Goal: Information Seeking & Learning: Learn about a topic

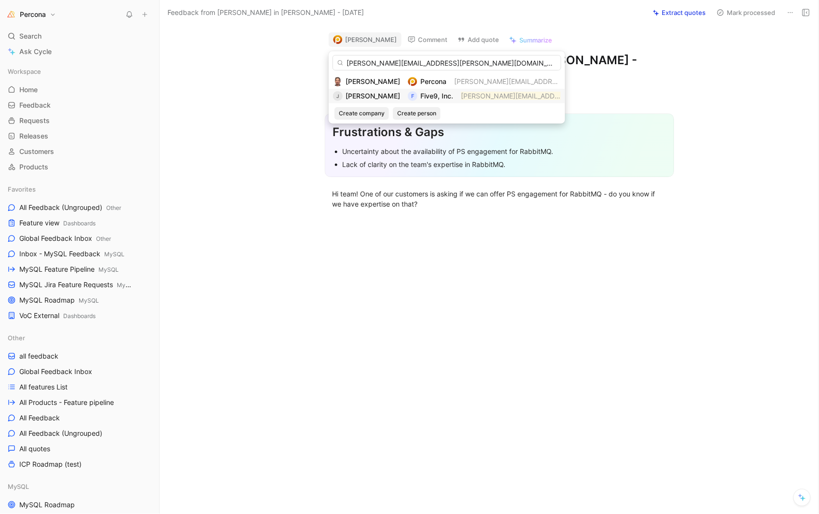
type input "[PERSON_NAME][EMAIL_ADDRESS][PERSON_NAME][DOMAIN_NAME]"
click at [462, 95] on div "J [PERSON_NAME] F Five9, Inc. [PERSON_NAME][EMAIL_ADDRESS][PERSON_NAME][DOMAIN_…" at bounding box center [447, 96] width 228 height 12
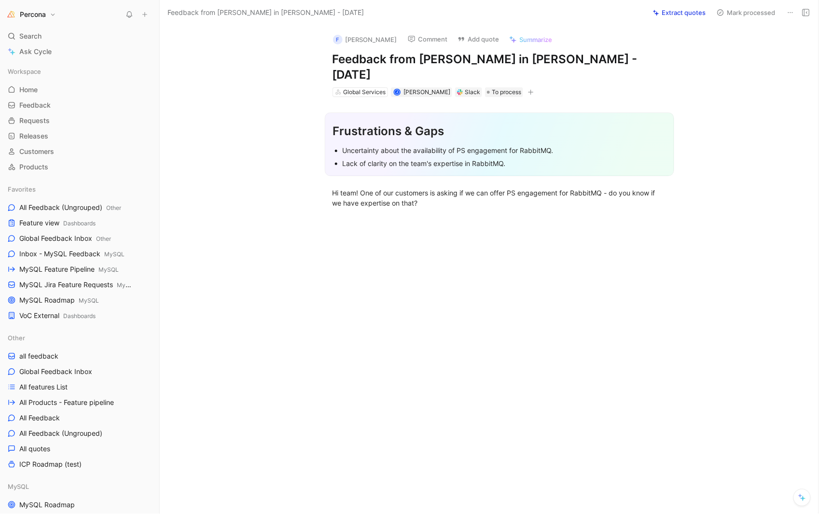
click at [691, 9] on button "Extract quotes" at bounding box center [680, 13] width 62 height 14
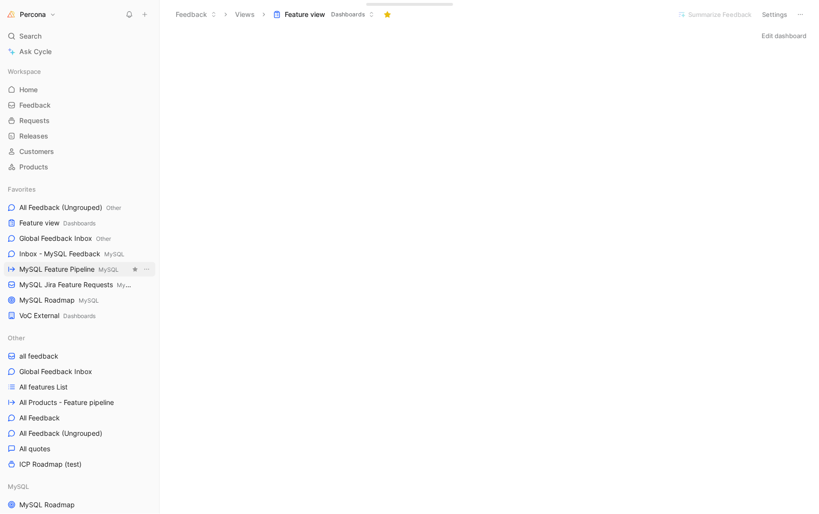
click at [60, 270] on span "MySQL Feature Pipeline MySQL" at bounding box center [68, 270] width 99 height 10
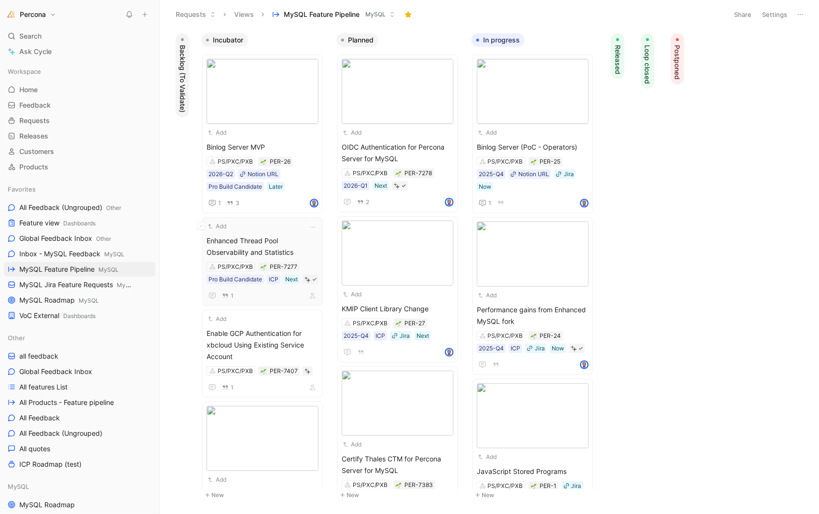
click at [245, 235] on span "Enhanced Thread Pool Observability and Statistics" at bounding box center [263, 246] width 112 height 23
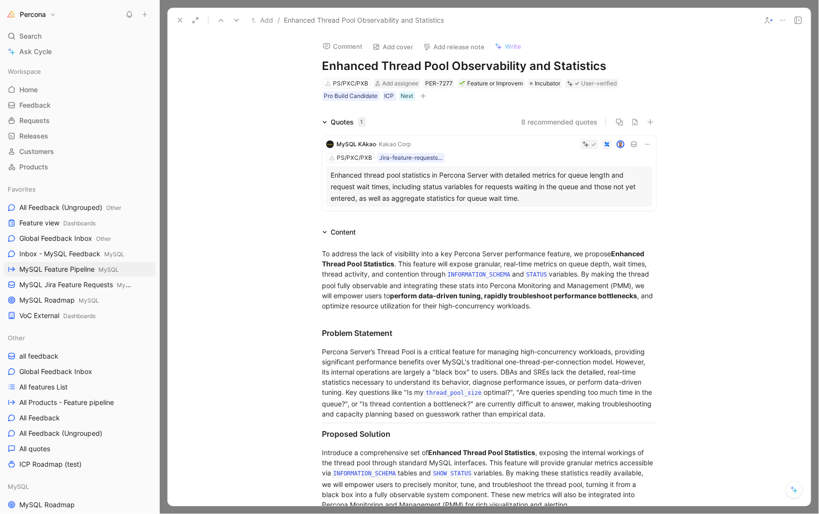
click at [182, 20] on icon at bounding box center [180, 20] width 8 height 8
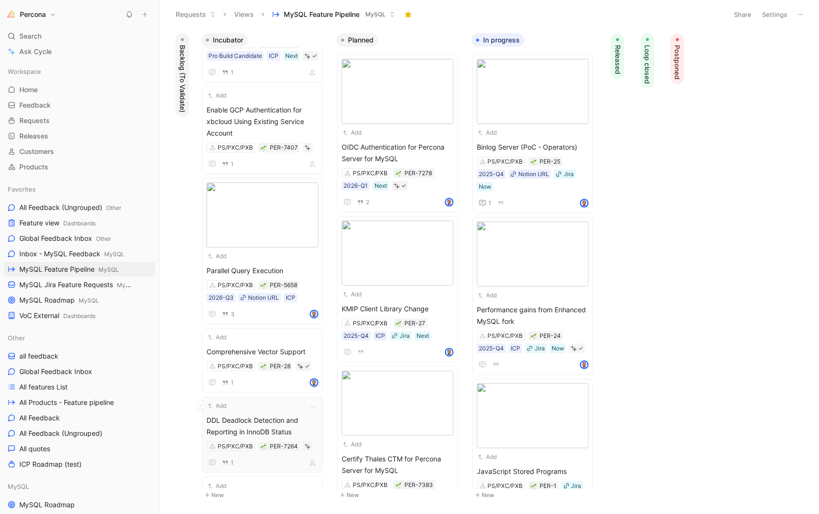
scroll to position [223, 0]
click at [258, 262] on div "Add" at bounding box center [256, 257] width 99 height 10
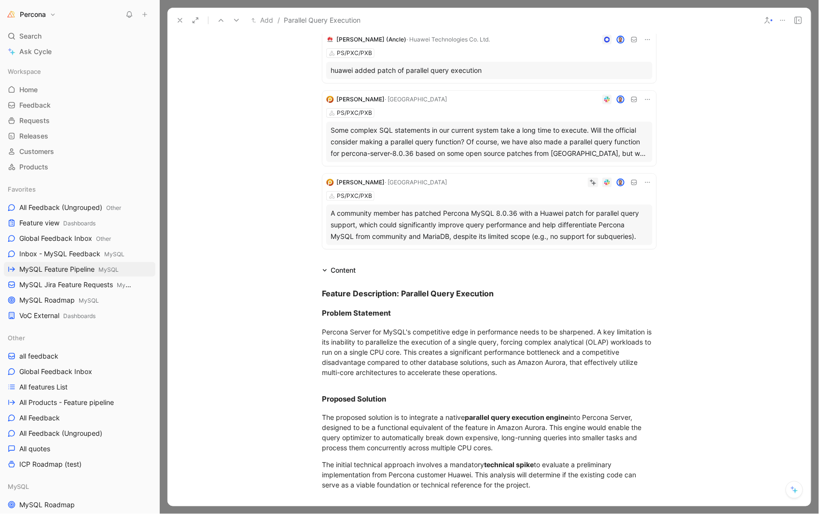
scroll to position [214, 0]
click at [375, 349] on div "Percona Server for MySQL's competitive edge in performance needs to be sharpene…" at bounding box center [489, 351] width 334 height 51
copy div "Feature Description: Parallel Query Execution Problem Statement Percona Server …"
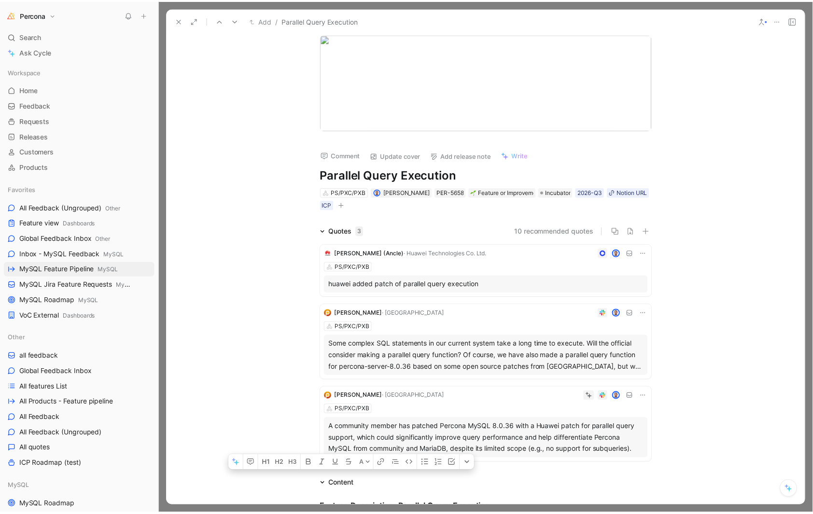
scroll to position [0, 0]
